Goal: Transaction & Acquisition: Purchase product/service

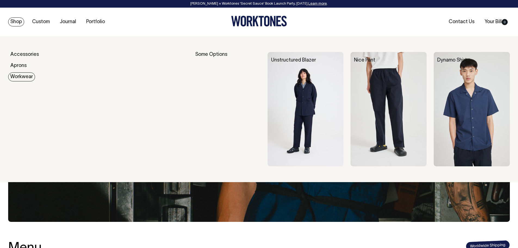
click at [21, 76] on link "Workwear" at bounding box center [21, 76] width 27 height 9
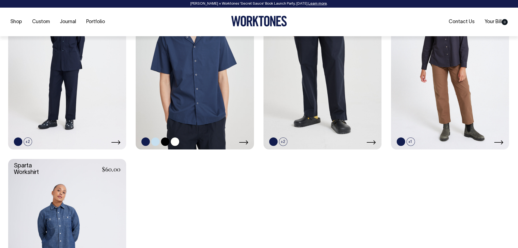
scroll to position [299, 0]
click at [158, 143] on link at bounding box center [155, 141] width 8 height 8
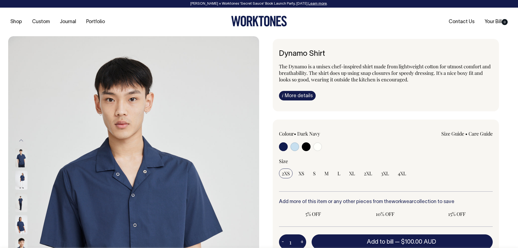
radio input "true"
select select "True Blue"
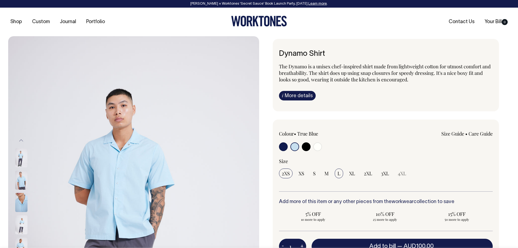
click at [340, 175] on span "L" at bounding box center [339, 173] width 3 height 7
click at [340, 175] on input "L" at bounding box center [339, 173] width 8 height 10
radio input "true"
select select "L"
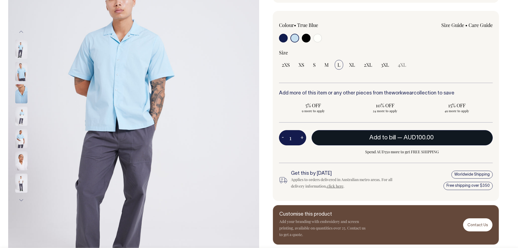
scroll to position [109, 0]
click at [368, 140] on button "Add to bill — AUD100.00" at bounding box center [402, 137] width 181 height 15
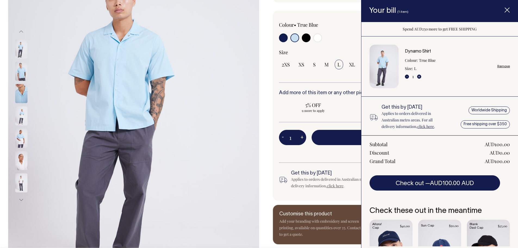
scroll to position [44, 0]
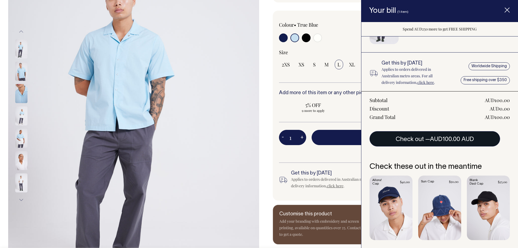
click at [415, 138] on button "Check out — AUD100.00 AUD" at bounding box center [435, 138] width 131 height 15
